Goal: Information Seeking & Learning: Learn about a topic

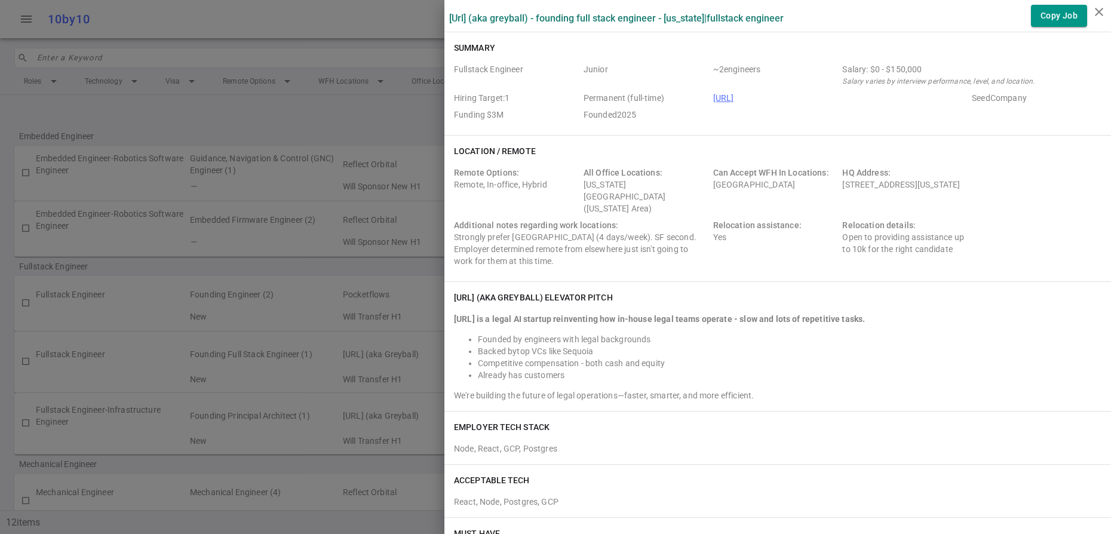
click at [320, 21] on div at bounding box center [555, 267] width 1111 height 534
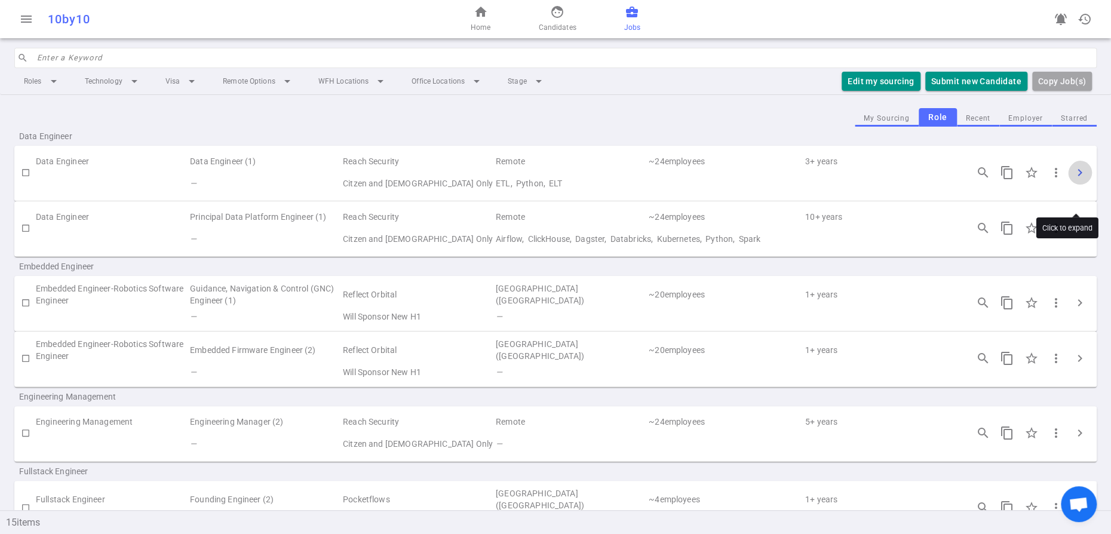
click at [1082, 180] on span "chevron_right" at bounding box center [1080, 172] width 14 height 14
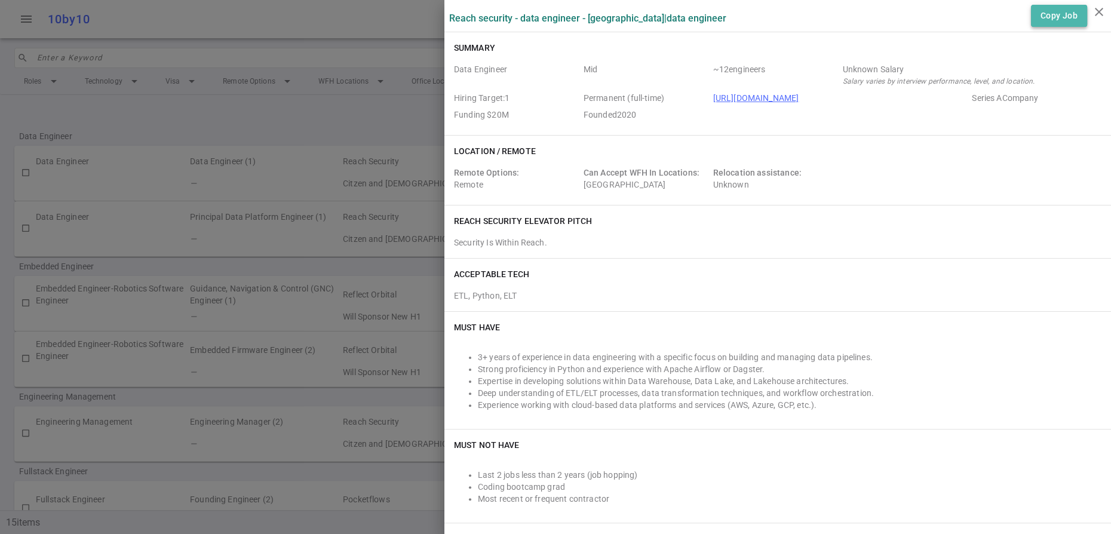
click at [1056, 23] on button "Copy Job" at bounding box center [1059, 16] width 56 height 22
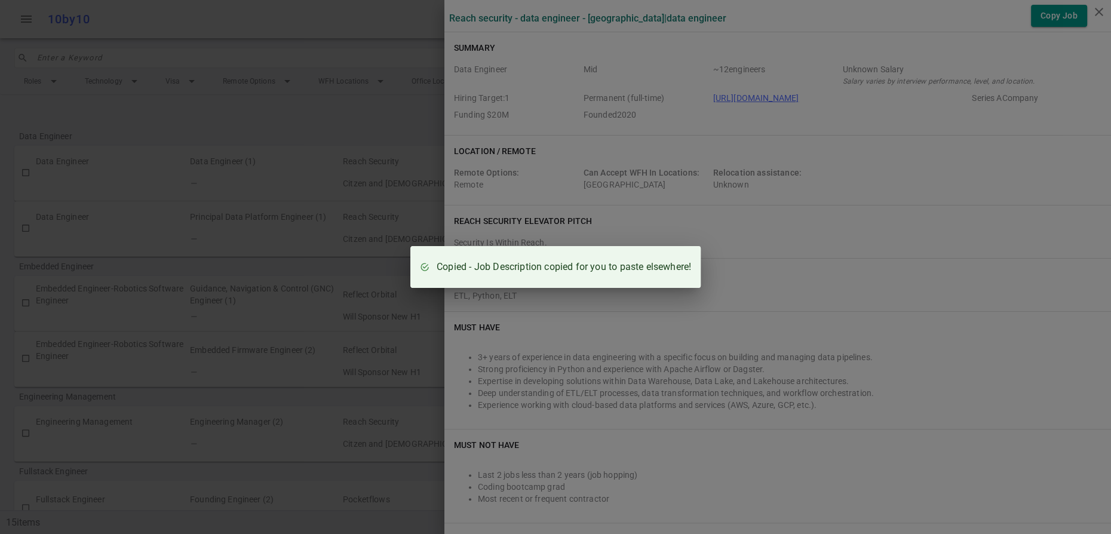
click at [992, 183] on div "Copied - Job Description copied for you to paste elsewhere!" at bounding box center [555, 267] width 1111 height 534
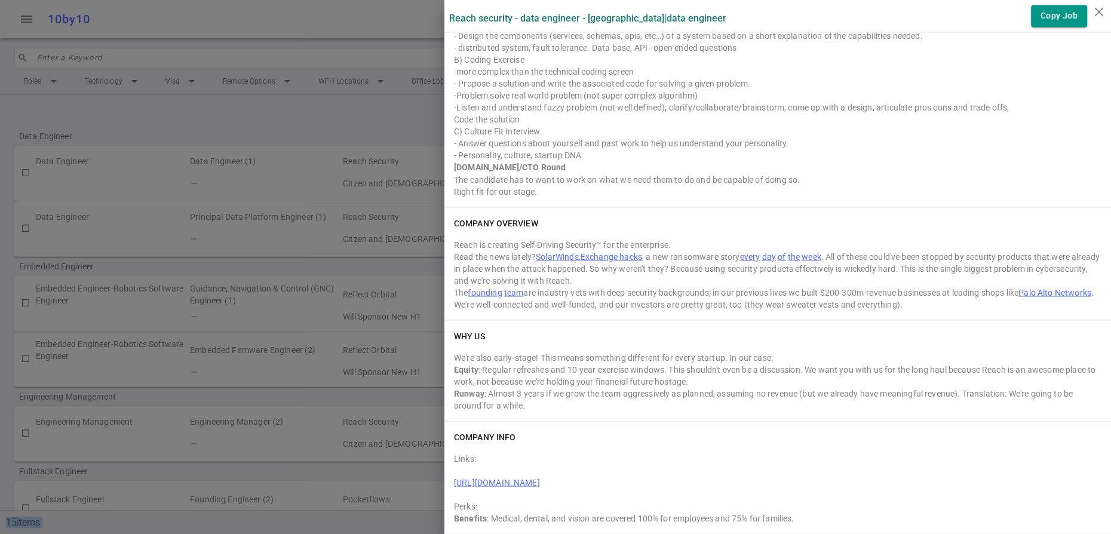
scroll to position [1816, 0]
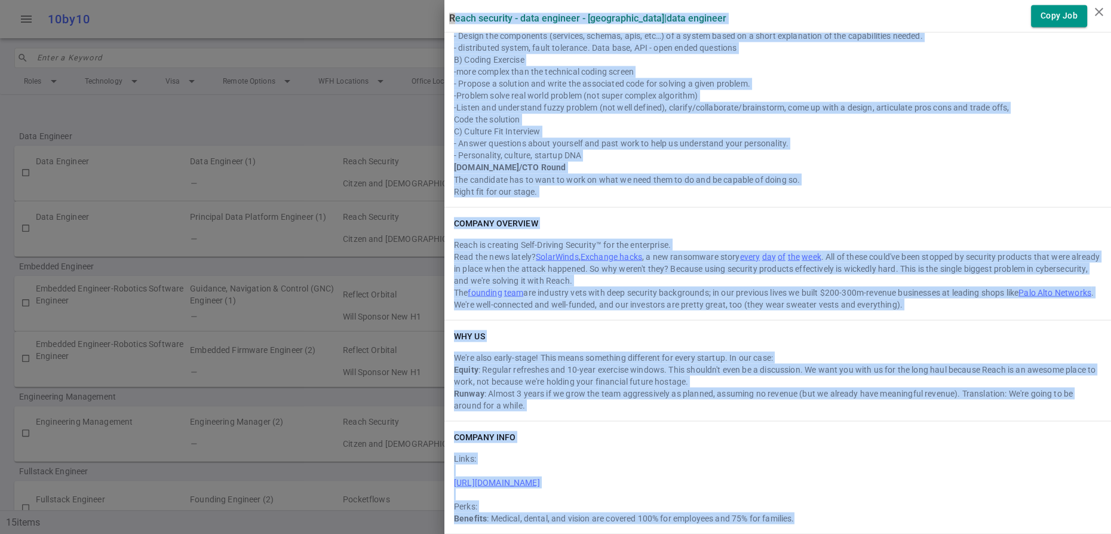
drag, startPoint x: 451, startPoint y: 17, endPoint x: 889, endPoint y: 519, distance: 666.0
copy div "Lorem Ipsumdol - Sita Consecte - Adipiscin | Elit Seddoeiu Temp Inc Utlabor Etd…"
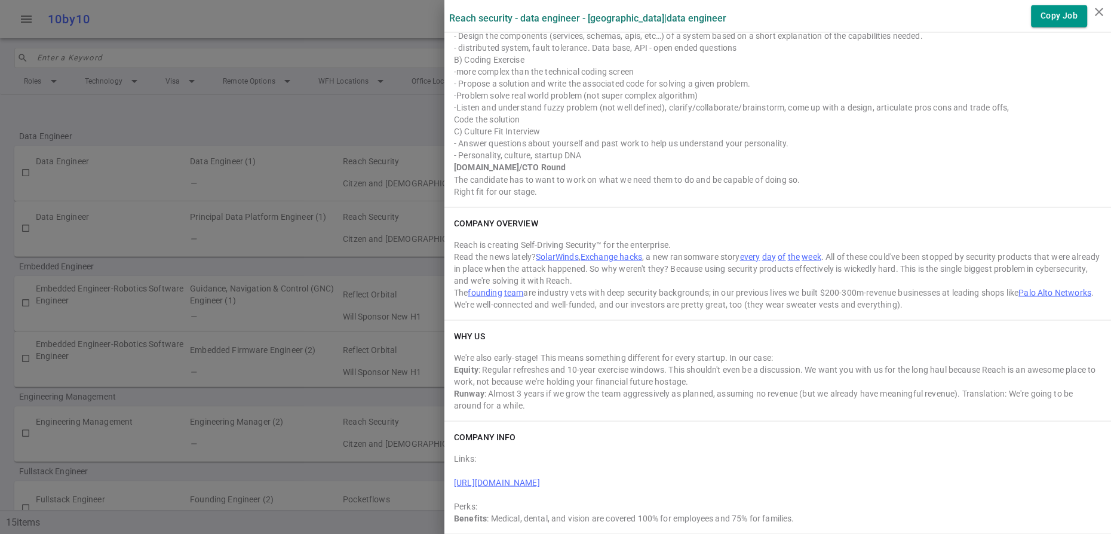
click at [338, 143] on div at bounding box center [555, 267] width 1111 height 534
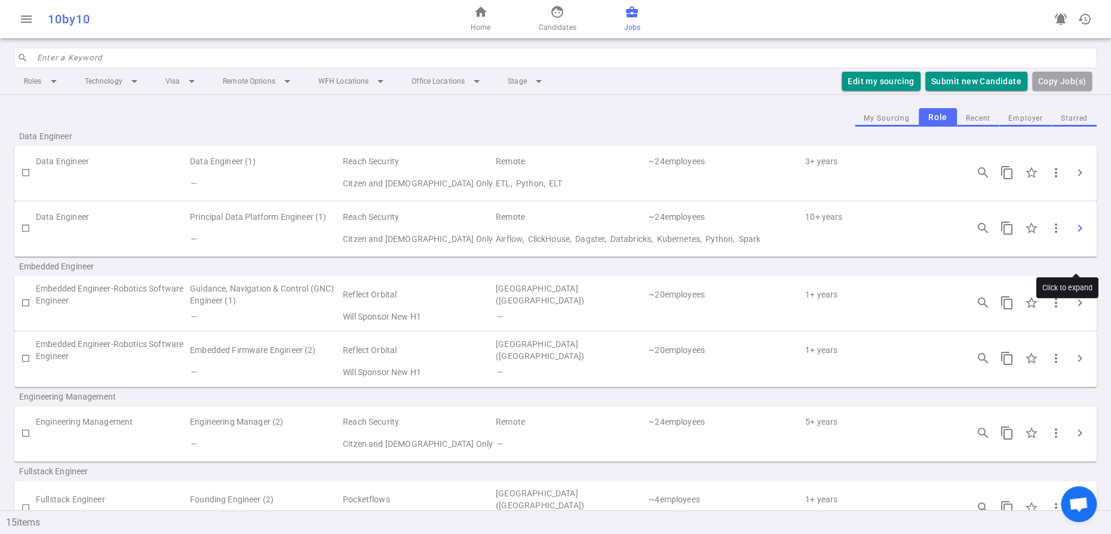
click at [1077, 235] on span "chevron_right" at bounding box center [1080, 228] width 14 height 14
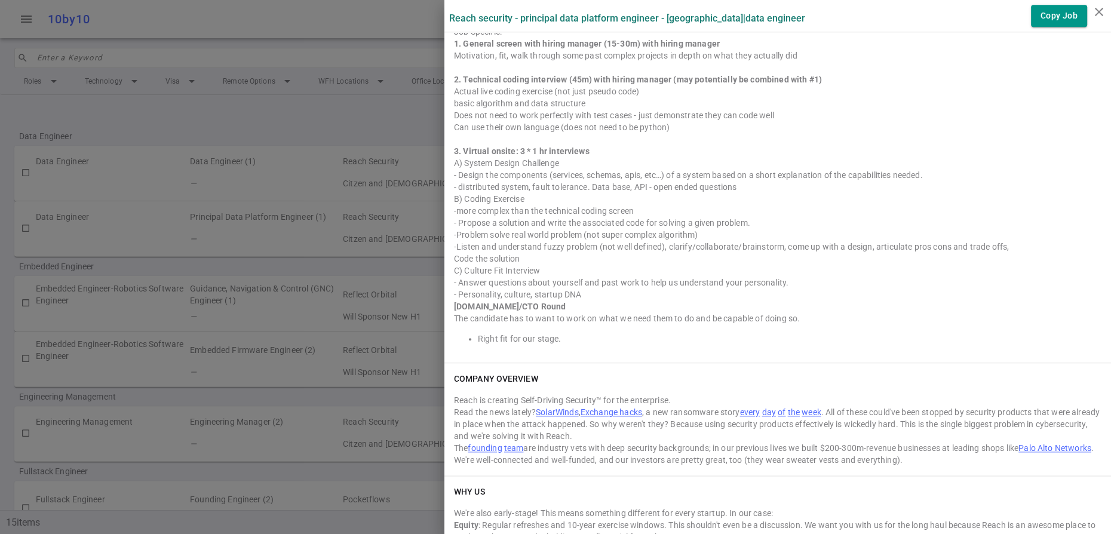
scroll to position [0, 0]
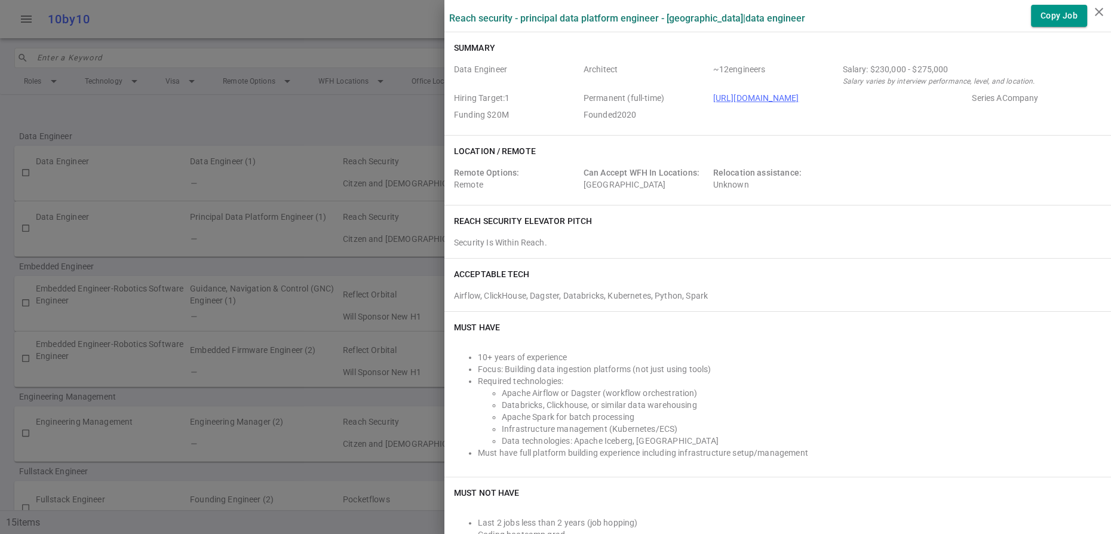
click at [265, 143] on div at bounding box center [555, 267] width 1111 height 534
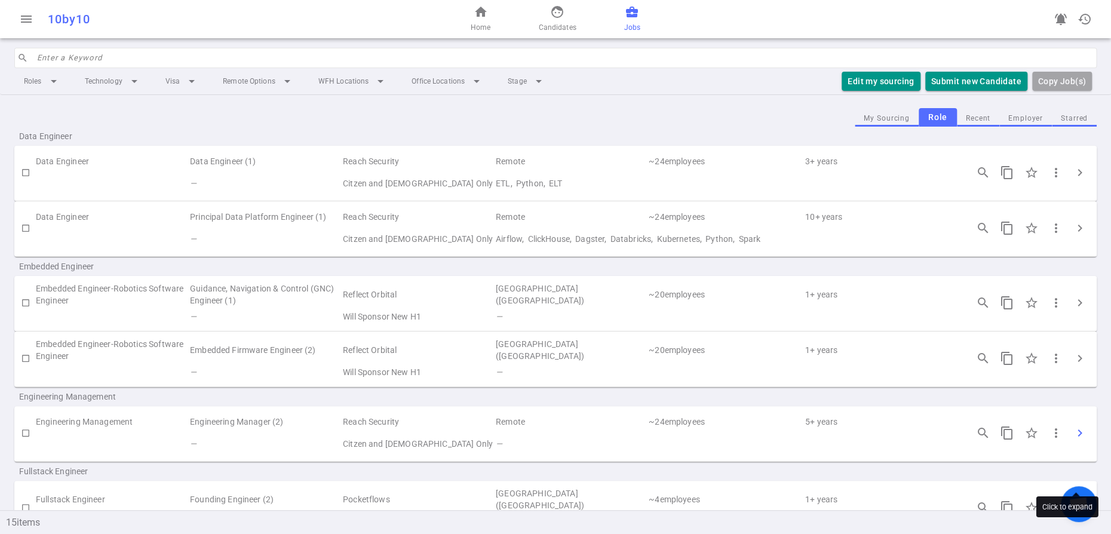
click at [1080, 440] on span "chevron_right" at bounding box center [1080, 433] width 14 height 14
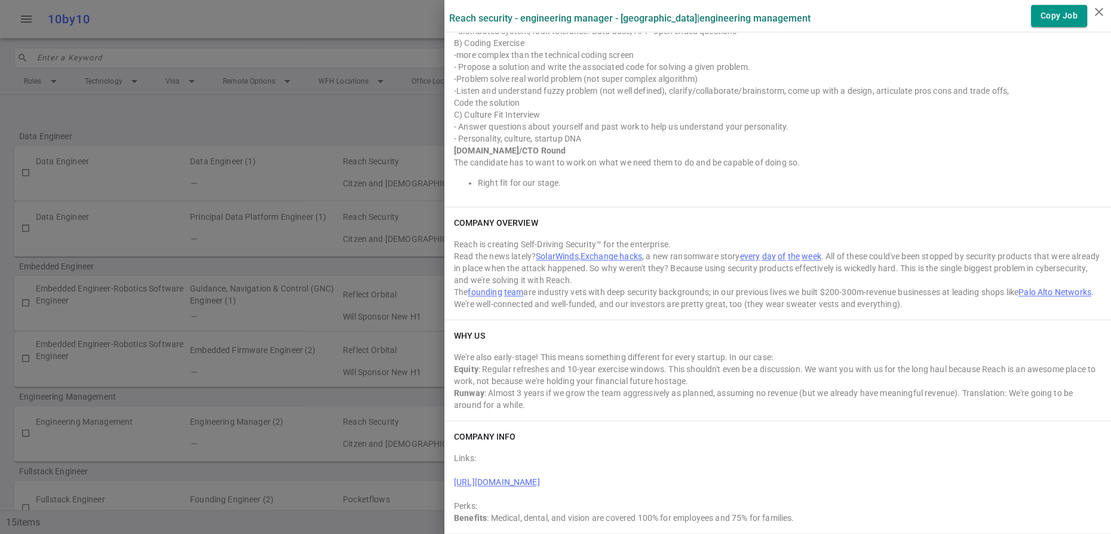
scroll to position [1105, 0]
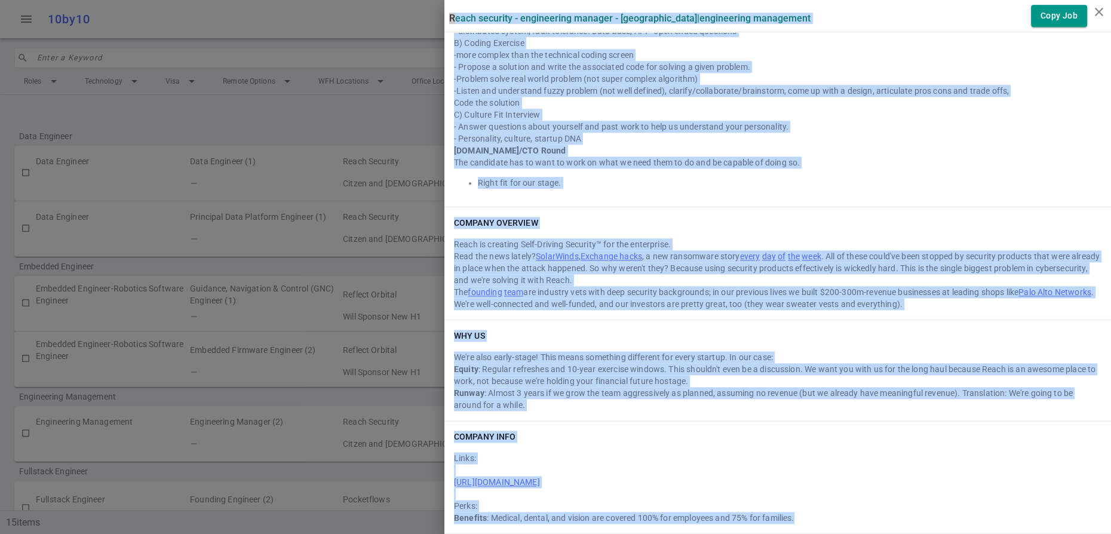
drag, startPoint x: 453, startPoint y: 22, endPoint x: 936, endPoint y: 522, distance: 694.6
copy div "Lorem Ipsumdol - Sitametcons Adipisc - Elitseddo | Eiusmodtemp Incididunt Utla …"
click at [796, 119] on div "INTERVIEW PROCESS General: Job Specific: 1. General screen with hiring manager …" at bounding box center [777, 5] width 667 height 404
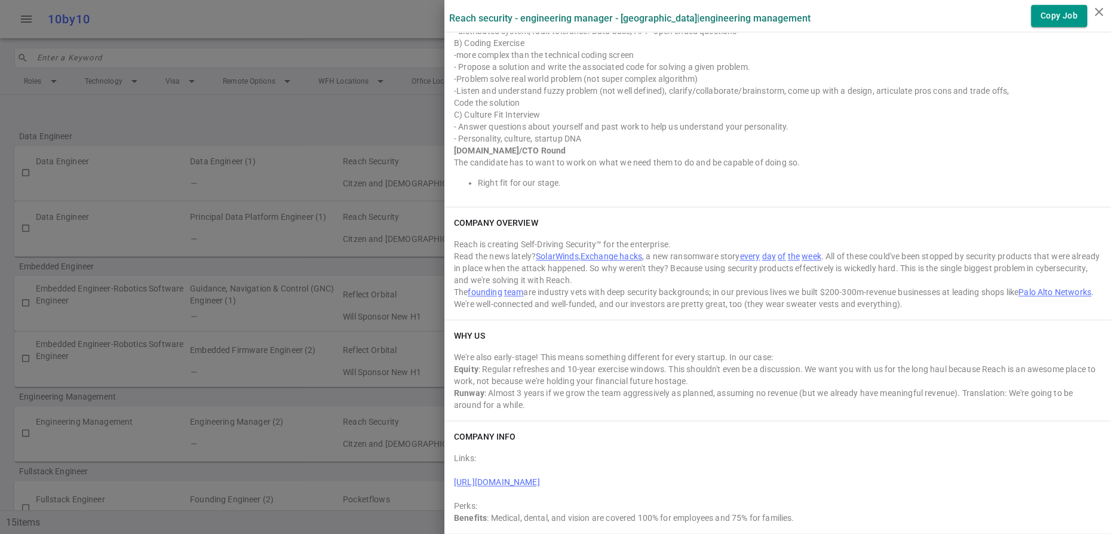
click at [1019, 287] on link "Palo Alto Networks" at bounding box center [1055, 292] width 73 height 10
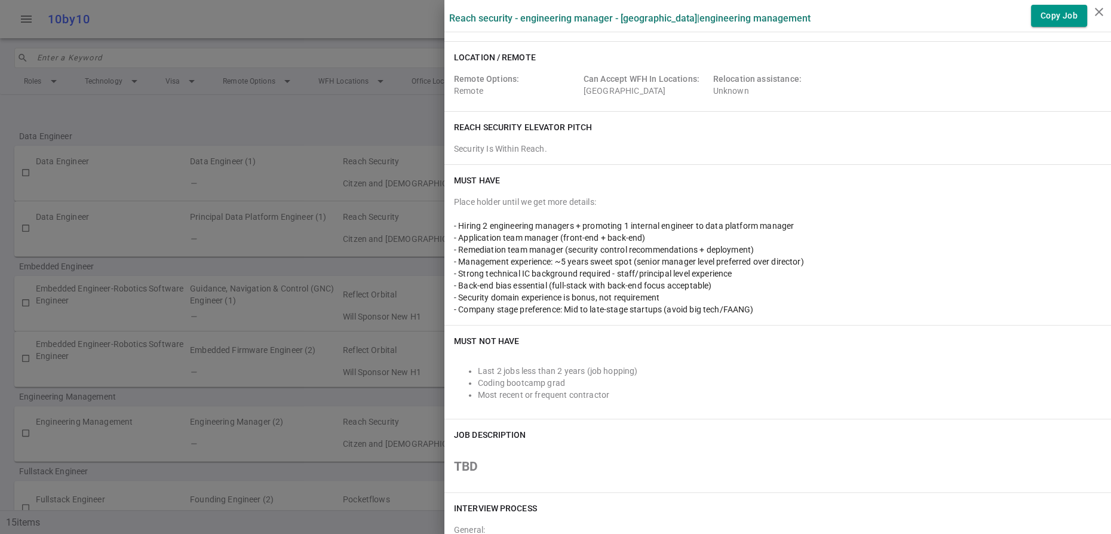
scroll to position [0, 0]
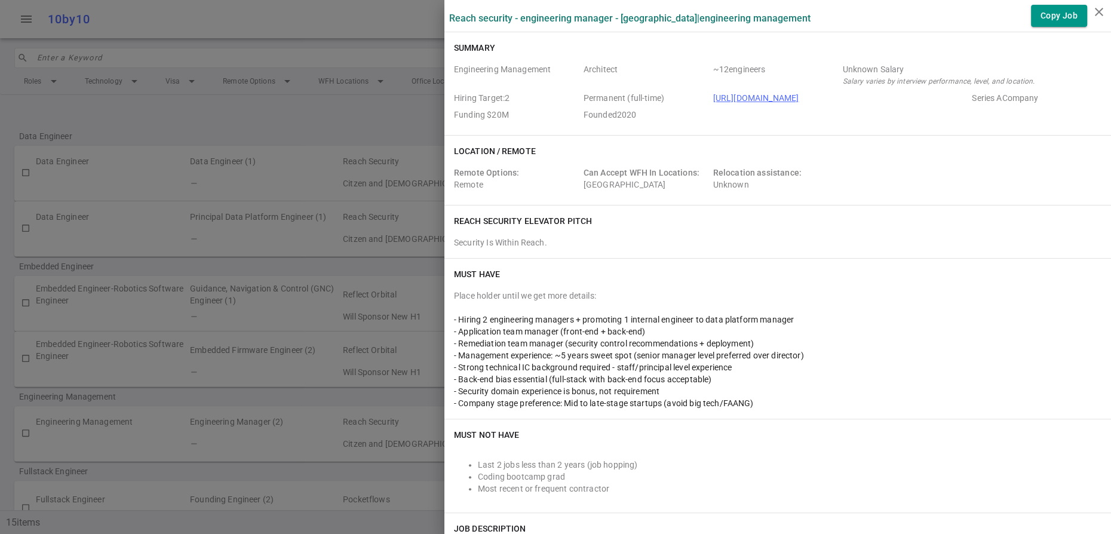
click at [783, 103] on link "[URL][DOMAIN_NAME]" at bounding box center [756, 98] width 86 height 10
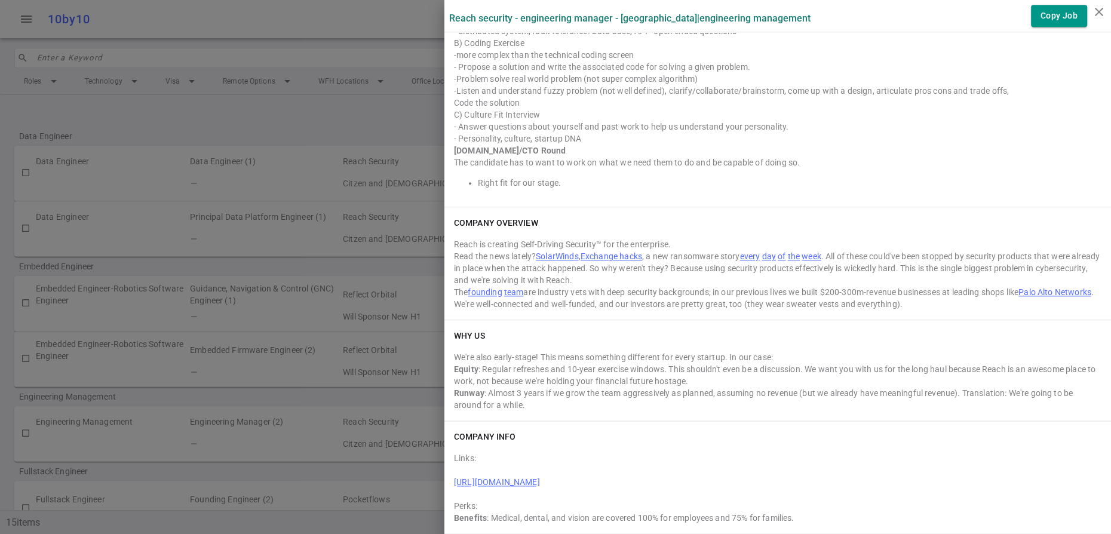
scroll to position [1105, 0]
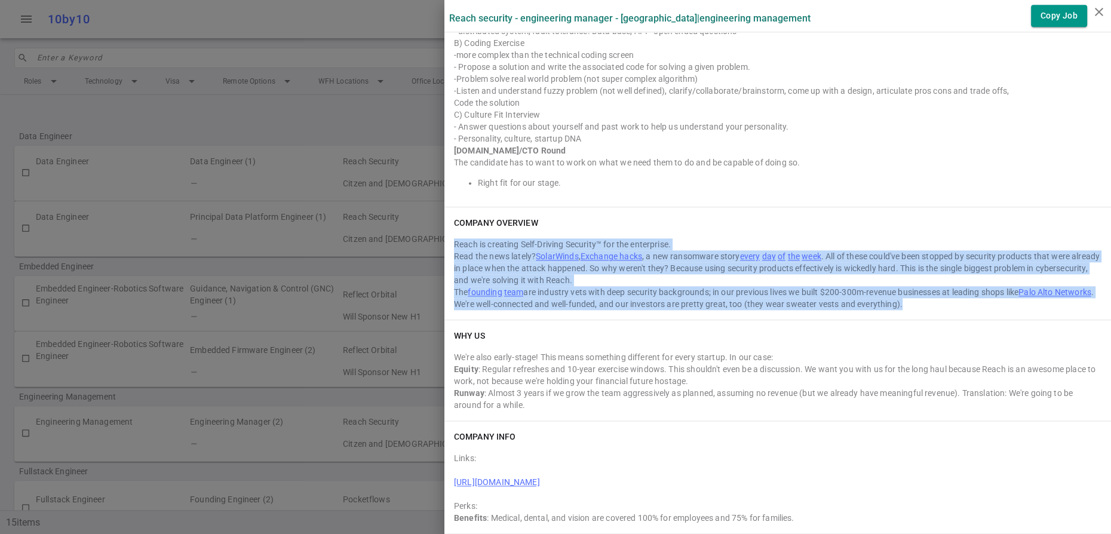
drag, startPoint x: 560, startPoint y: 263, endPoint x: 453, endPoint y: 171, distance: 140.7
click at [454, 238] on div "Reach is creating Self-Driving Security™ for the enterprise. Read the news late…" at bounding box center [778, 274] width 648 height 72
copy div "Reach is creating Self-Driving Security™ for the enterprise. Read the news late…"
click at [1096, 12] on icon "close" at bounding box center [1099, 12] width 14 height 14
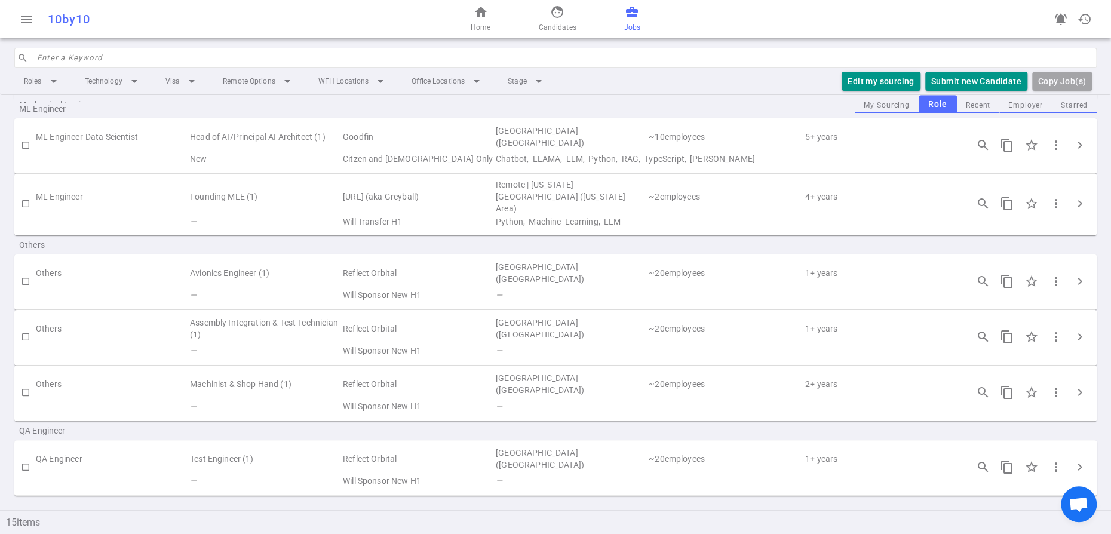
scroll to position [0, 0]
